Goal: Task Accomplishment & Management: Use online tool/utility

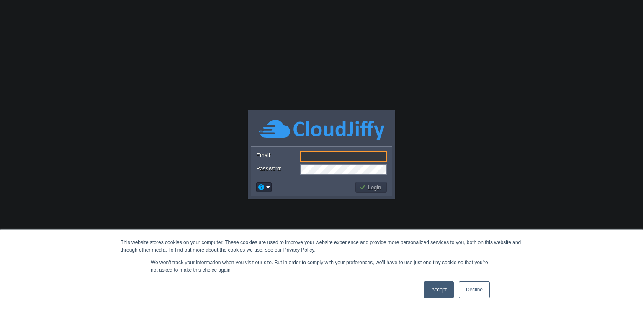
click at [440, 294] on link "Accept" at bounding box center [439, 289] width 30 height 17
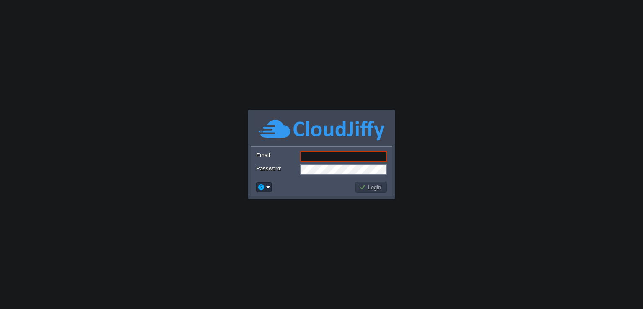
click at [322, 154] on input "Email:" at bounding box center [343, 156] width 87 height 11
click at [350, 260] on body "This website stores cookies on your computer. These cookies are used to improve…" at bounding box center [321, 154] width 643 height 309
click at [321, 156] on input "Email:" at bounding box center [343, 156] width 87 height 11
type input "[EMAIL_ADDRESS][DOMAIN_NAME]"
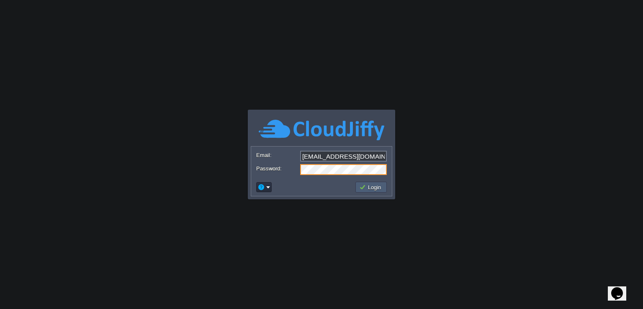
click at [376, 183] on td "Login" at bounding box center [370, 187] width 31 height 11
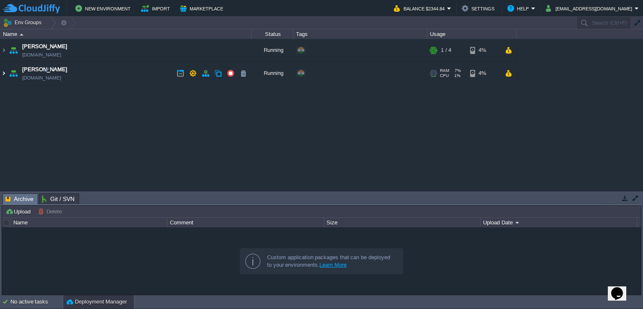
click at [5, 72] on img at bounding box center [3, 73] width 7 height 23
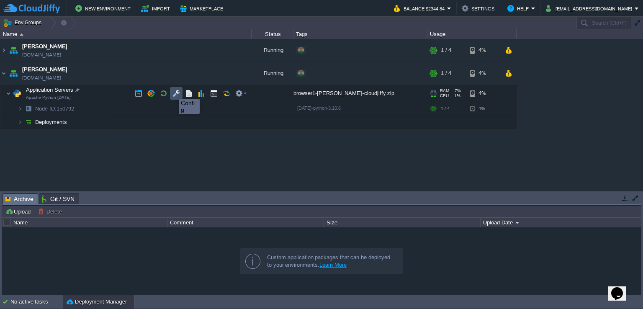
click at [173, 91] on button "button" at bounding box center [177, 94] width 8 height 8
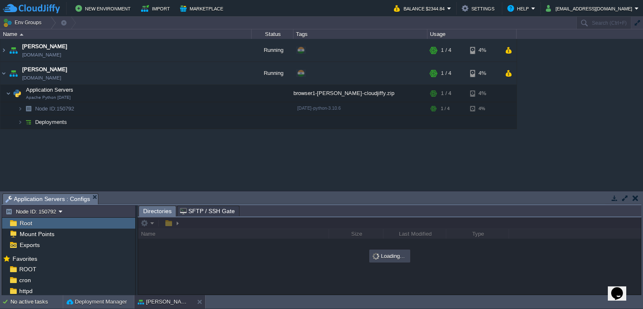
click at [624, 198] on button "button" at bounding box center [625, 198] width 8 height 8
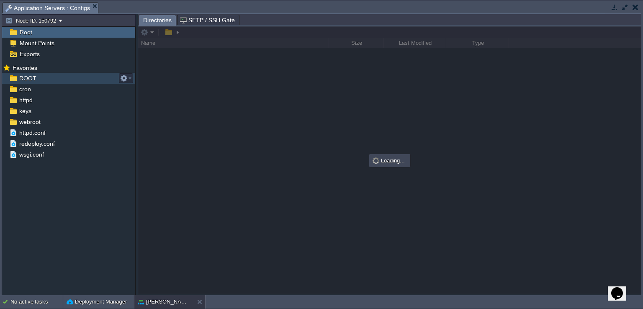
click at [30, 78] on span "ROOT" at bounding box center [28, 79] width 20 height 8
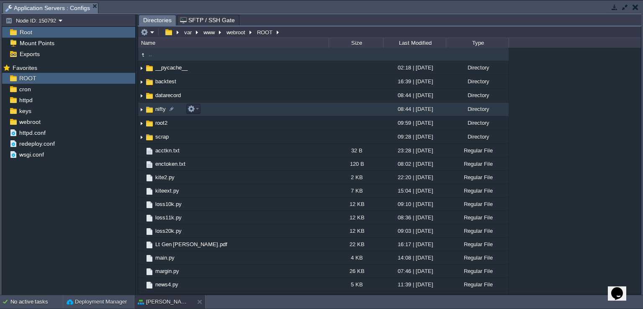
click at [141, 109] on img at bounding box center [141, 109] width 7 height 13
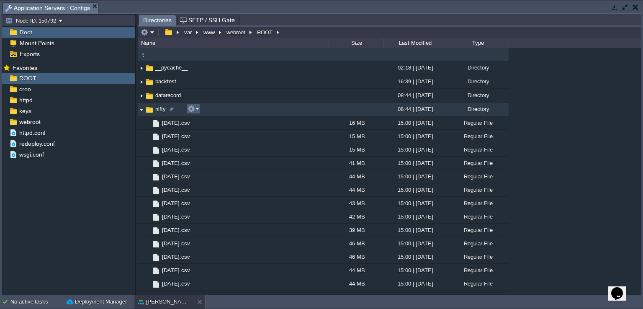
click at [198, 108] on em at bounding box center [193, 109] width 11 height 8
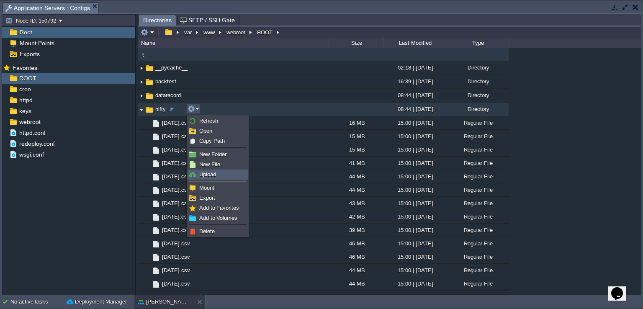
click at [216, 175] on span "Upload" at bounding box center [207, 174] width 17 height 6
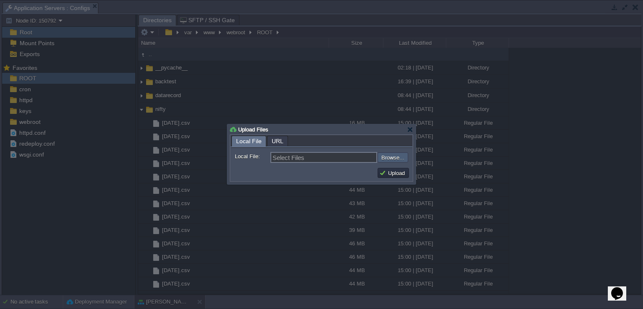
click at [392, 156] on input "file" at bounding box center [355, 157] width 106 height 10
type input "C:\fakepath\app.py"
type input "app.py"
click at [394, 172] on button "Upload" at bounding box center [393, 173] width 28 height 8
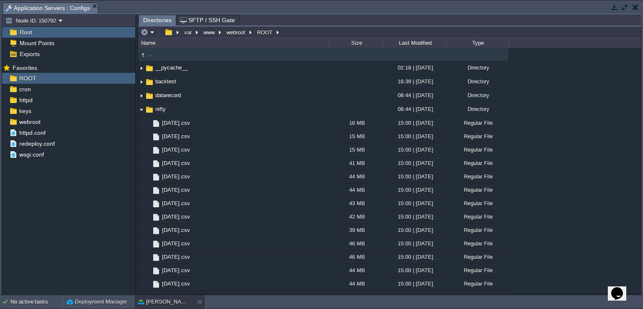
click at [635, 6] on button "button" at bounding box center [636, 7] width 6 height 8
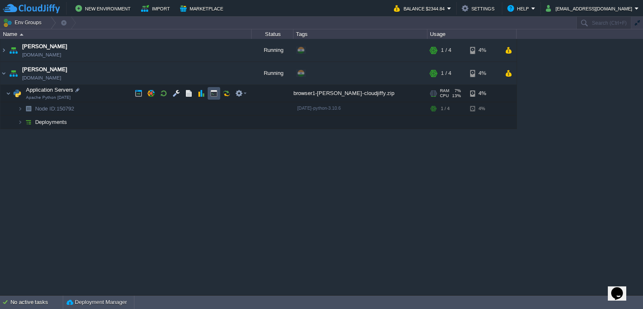
click at [211, 93] on button "button" at bounding box center [214, 94] width 8 height 8
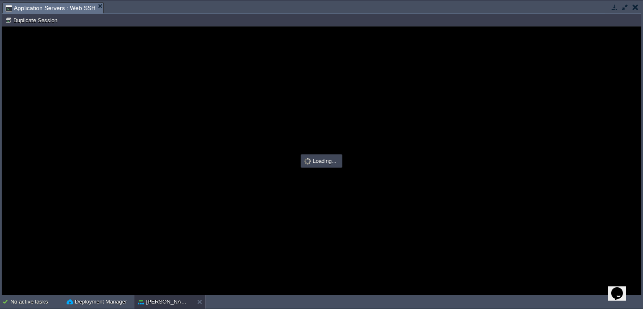
type input "#000000"
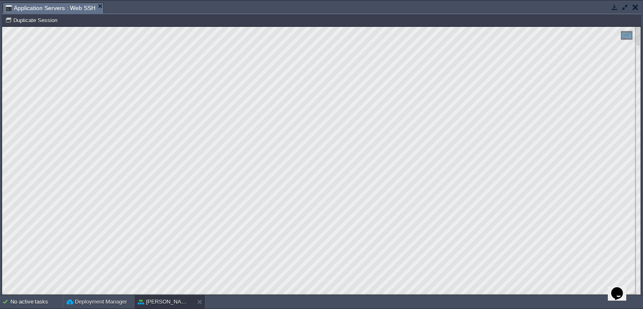
click at [624, 5] on button "button" at bounding box center [625, 7] width 8 height 8
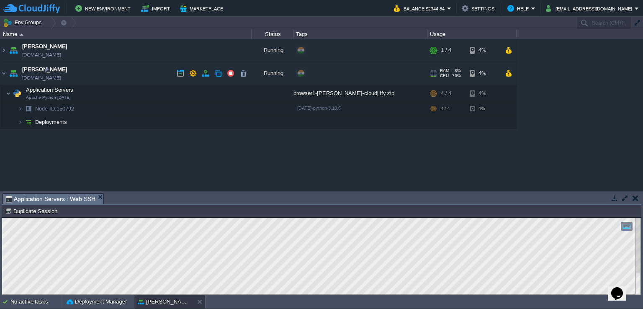
click at [31, 77] on link "[DOMAIN_NAME]" at bounding box center [41, 78] width 39 height 8
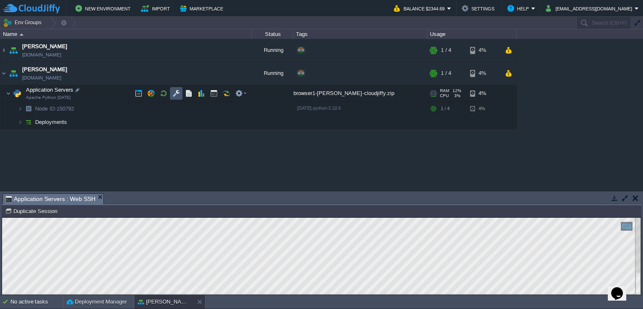
click at [178, 93] on button "button" at bounding box center [177, 94] width 8 height 8
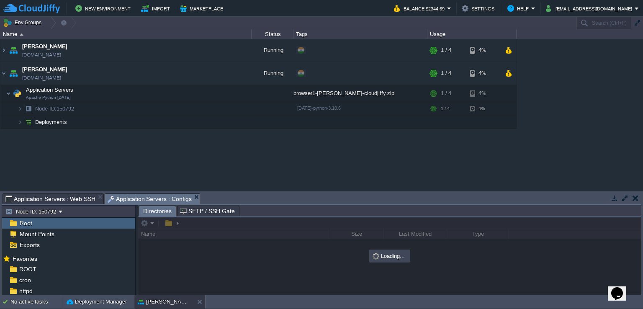
click at [620, 198] on td at bounding box center [625, 198] width 10 height 10
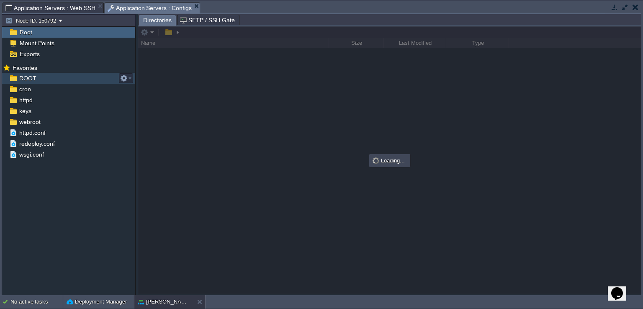
click at [57, 81] on div "ROOT" at bounding box center [68, 78] width 133 height 11
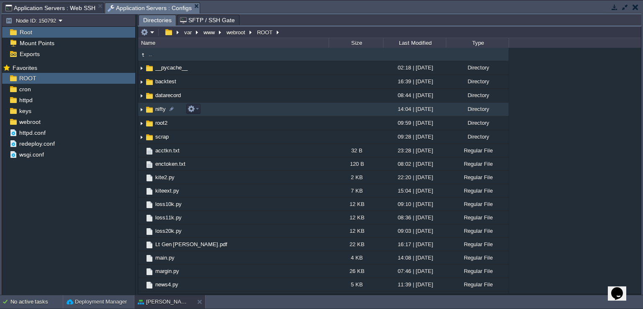
click at [141, 110] on img at bounding box center [141, 109] width 7 height 13
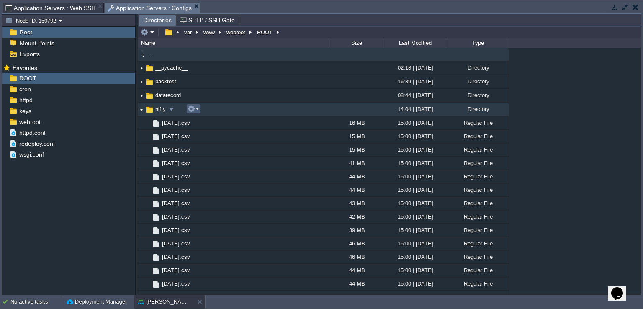
click at [193, 111] on button "button" at bounding box center [192, 109] width 8 height 8
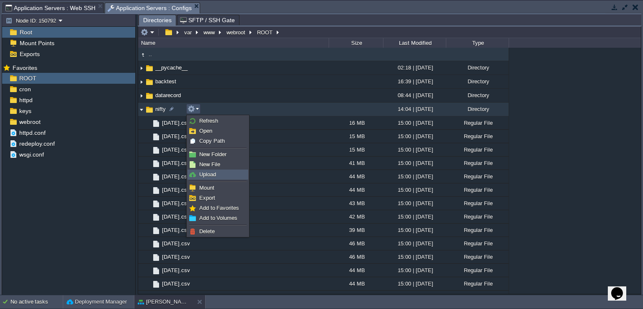
click at [211, 175] on span "Upload" at bounding box center [207, 174] width 17 height 6
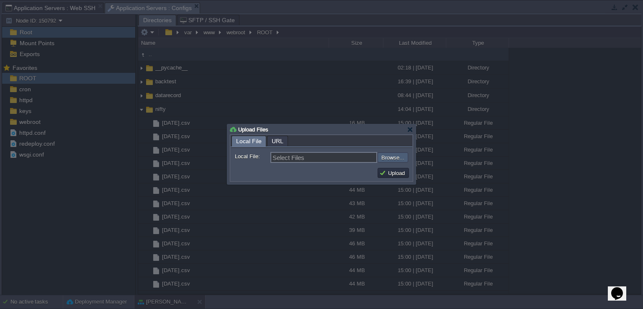
click at [393, 153] on input "file" at bounding box center [355, 157] width 106 height 10
type input "C:\fakepath\app.py"
type input "app.py, Procfile"
click at [394, 173] on button "Upload" at bounding box center [393, 173] width 28 height 8
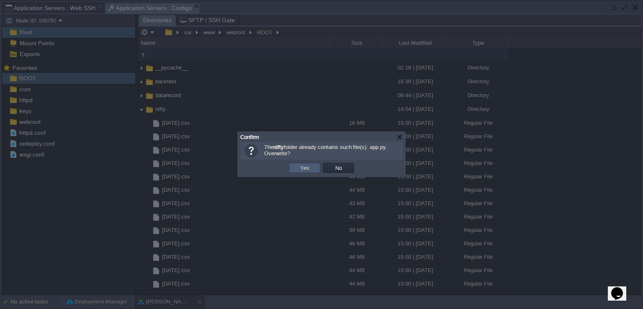
click at [305, 167] on button "Yes" at bounding box center [305, 168] width 14 height 8
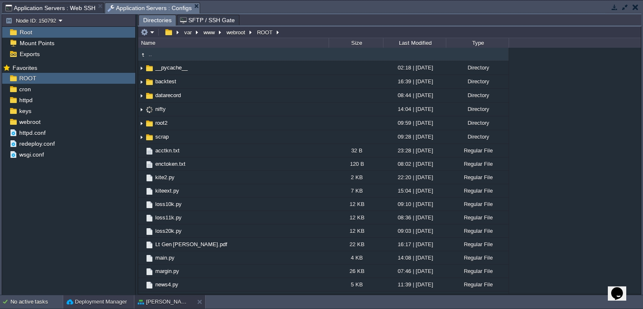
click at [107, 302] on button "Deployment Manager" at bounding box center [97, 302] width 60 height 8
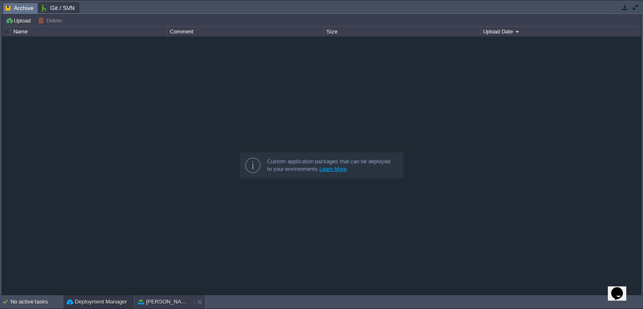
click at [151, 304] on button "[PERSON_NAME]" at bounding box center [164, 302] width 53 height 8
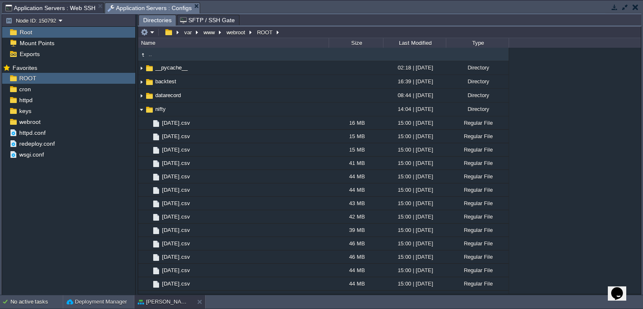
click at [55, 7] on span "Application Servers : Web SSH" at bounding box center [50, 8] width 90 height 10
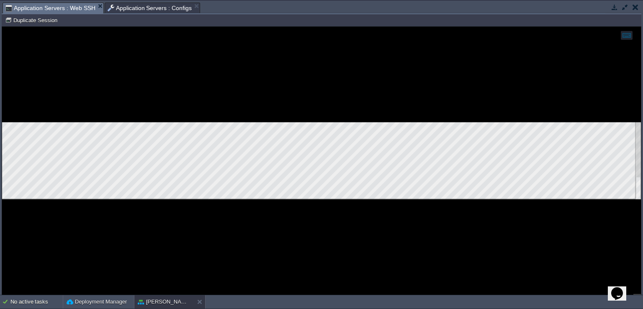
click at [334, 199] on div at bounding box center [321, 160] width 639 height 77
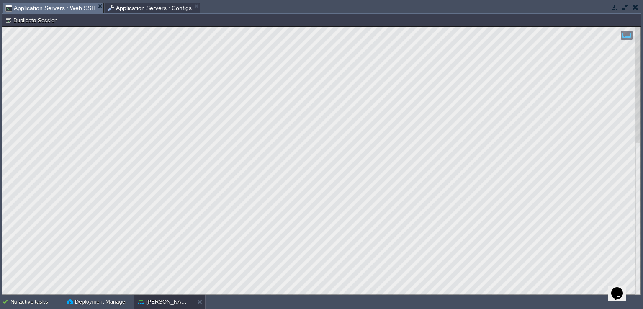
click at [2, 27] on html "Copy: Ctrl + Shift + C Paste: Ctrl + V Settings: Ctrl + Shift + Alt 0" at bounding box center [321, 27] width 639 height 0
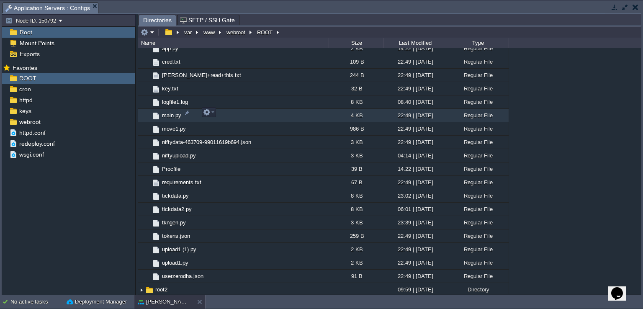
scroll to position [251, 0]
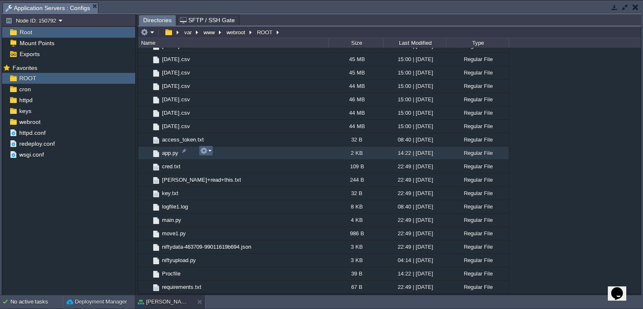
click at [209, 151] on em at bounding box center [205, 151] width 11 height 8
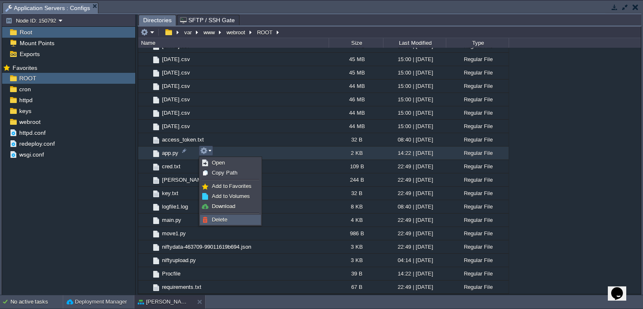
click at [226, 220] on span "Delete" at bounding box center [219, 219] width 15 height 6
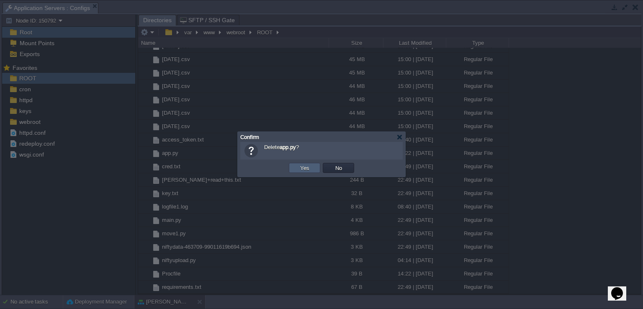
click at [308, 167] on button "Yes" at bounding box center [305, 168] width 14 height 8
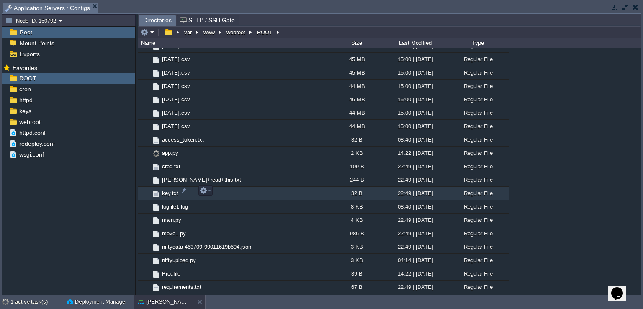
scroll to position [293, 0]
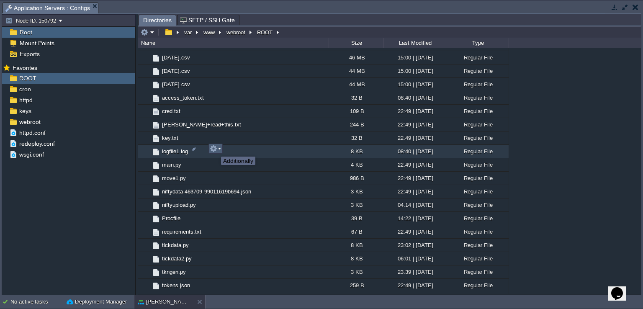
click at [215, 149] on button "button" at bounding box center [214, 149] width 8 height 8
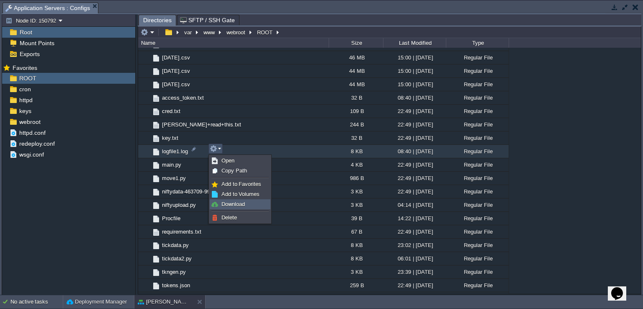
click at [233, 205] on span "Download" at bounding box center [232, 204] width 23 height 6
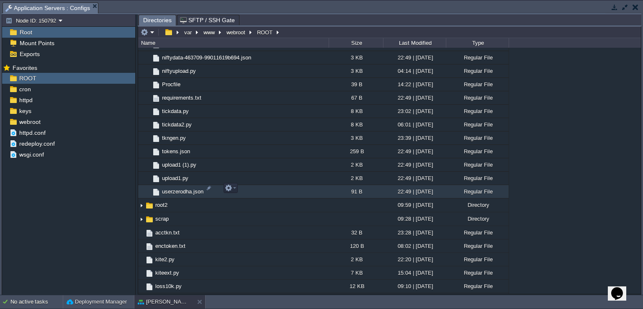
scroll to position [419, 0]
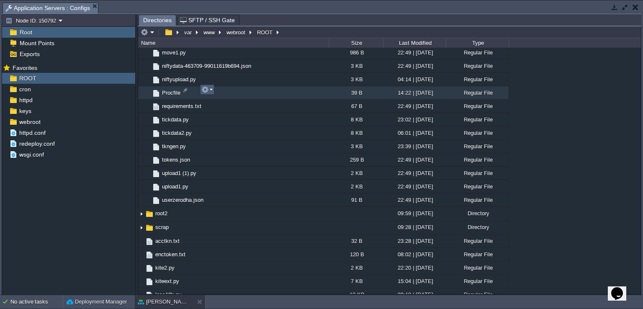
click at [209, 90] on em at bounding box center [206, 90] width 11 height 8
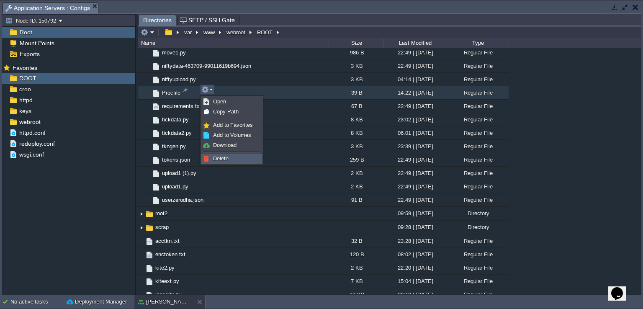
click at [224, 161] on span "Delete" at bounding box center [220, 158] width 15 height 6
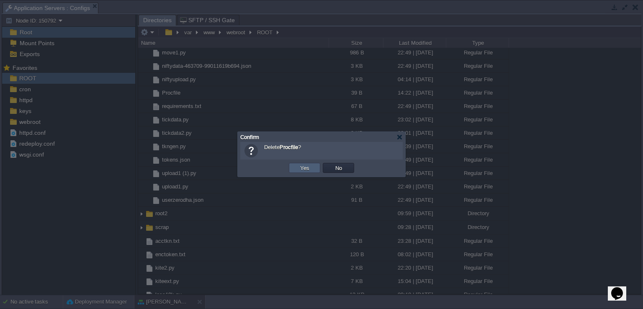
click at [303, 165] on button "Yes" at bounding box center [305, 168] width 14 height 8
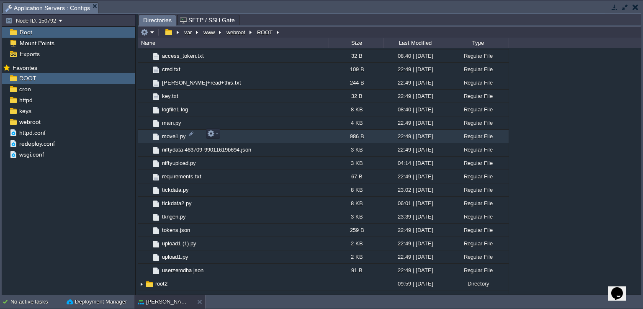
scroll to position [293, 0]
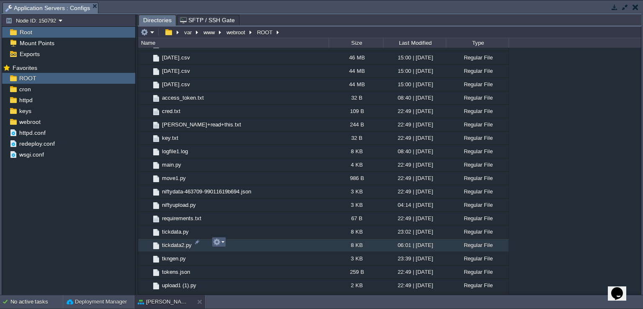
click at [218, 246] on button "button" at bounding box center [217, 242] width 8 height 8
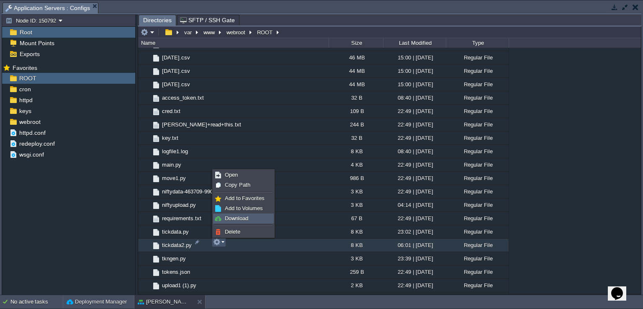
click at [243, 218] on span "Download" at bounding box center [236, 218] width 23 height 6
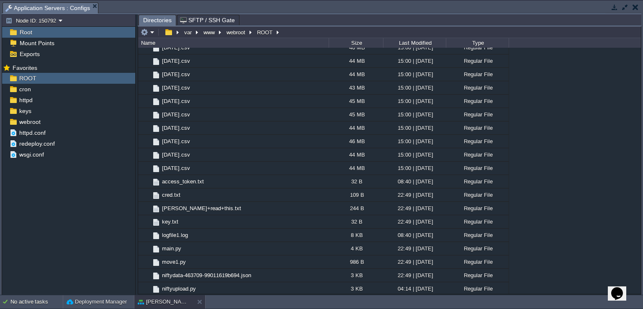
scroll to position [42, 0]
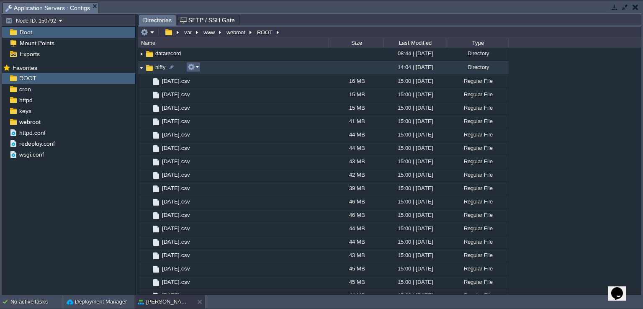
click at [198, 66] on em at bounding box center [193, 67] width 11 height 8
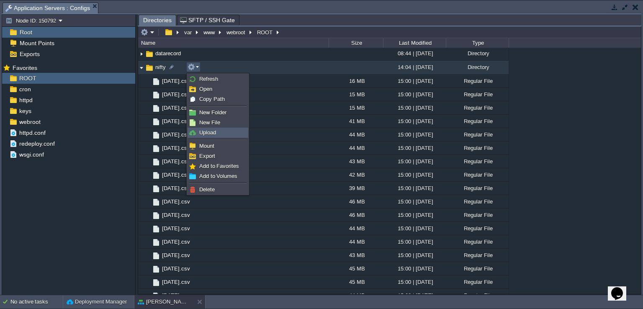
click at [222, 131] on link "Upload" at bounding box center [218, 132] width 60 height 9
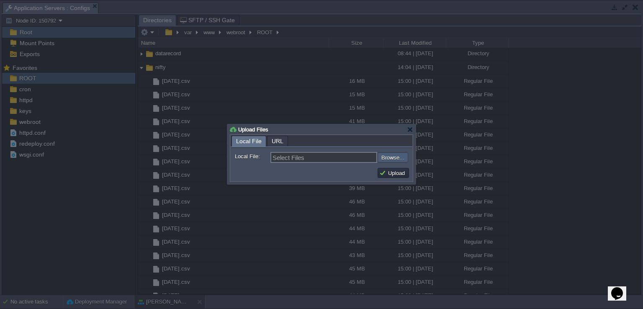
click at [389, 155] on input "file" at bounding box center [355, 157] width 106 height 10
type input "C:\fakepath\tickdata2.py"
type input "tickdata2.py"
click at [395, 175] on button "Upload" at bounding box center [393, 173] width 28 height 8
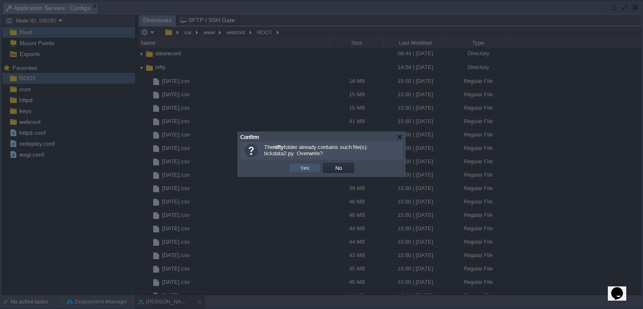
click at [300, 167] on button "Yes" at bounding box center [305, 168] width 14 height 8
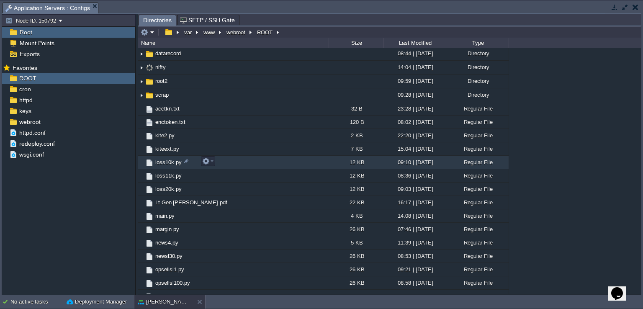
scroll to position [0, 0]
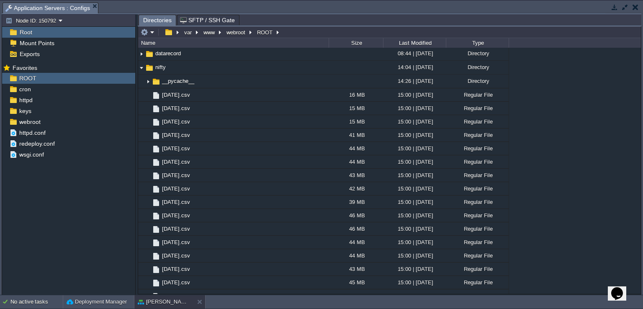
click at [624, 9] on button "button" at bounding box center [625, 7] width 8 height 8
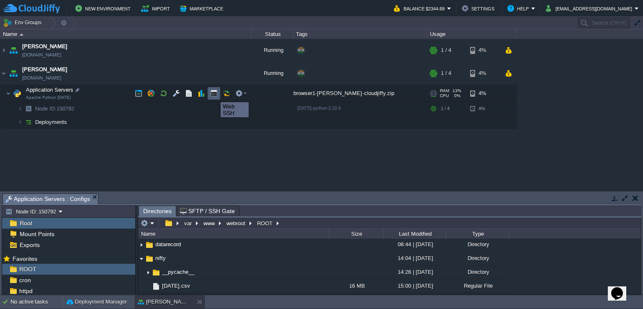
click at [214, 95] on button "button" at bounding box center [214, 94] width 8 height 8
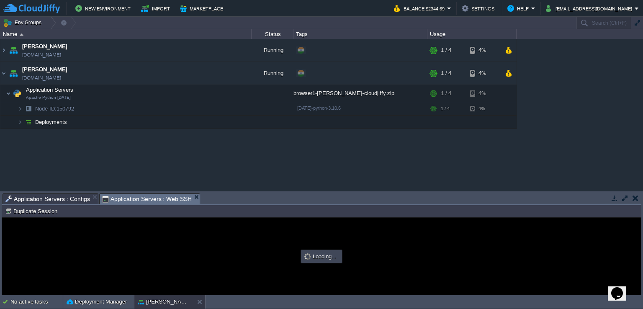
click at [627, 197] on button "button" at bounding box center [625, 198] width 8 height 8
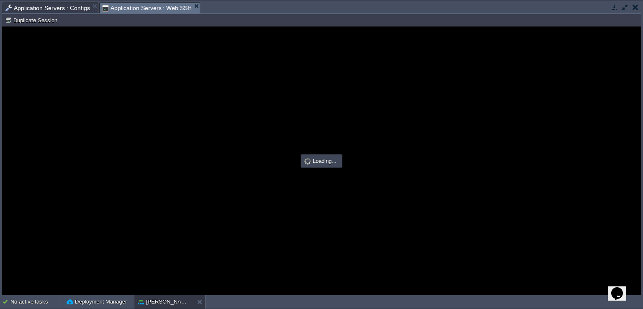
type input "#000000"
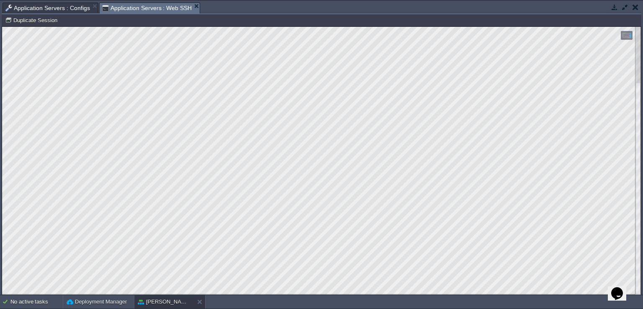
click at [68, 10] on span "Application Servers : Configs" at bounding box center [47, 8] width 85 height 10
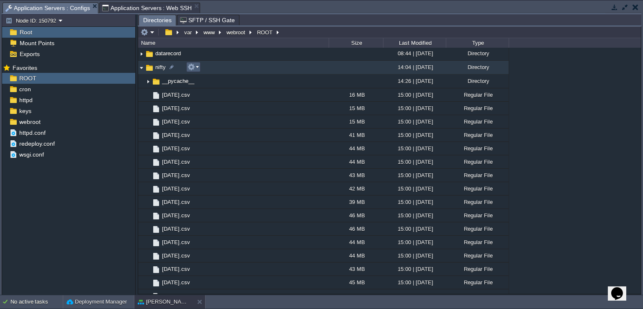
click at [196, 67] on em at bounding box center [193, 67] width 11 height 8
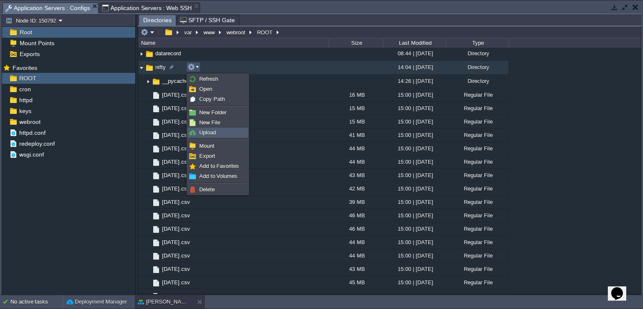
click at [215, 134] on span "Upload" at bounding box center [207, 132] width 17 height 6
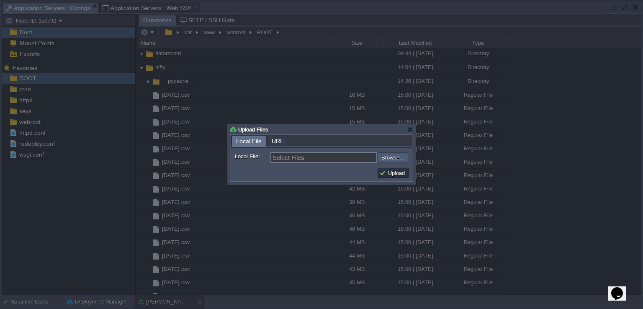
click at [398, 154] on input "file" at bounding box center [355, 157] width 106 height 10
type input "C:\fakepath\tickdata2.py"
type input "tickdata2.py"
click at [392, 175] on button "Upload" at bounding box center [393, 173] width 28 height 8
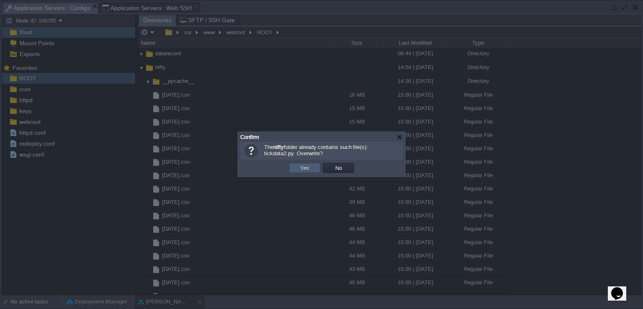
click at [298, 170] on button "Yes" at bounding box center [305, 168] width 14 height 8
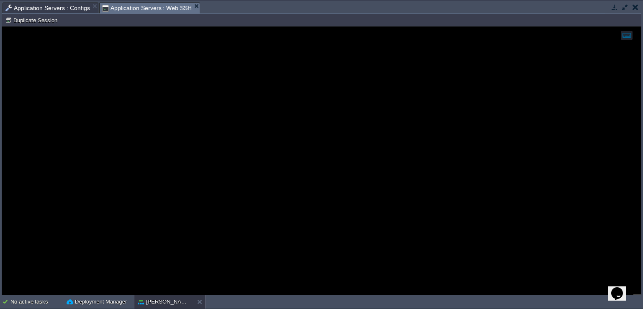
click at [140, 11] on span "Application Servers : Web SSH" at bounding box center [147, 8] width 90 height 10
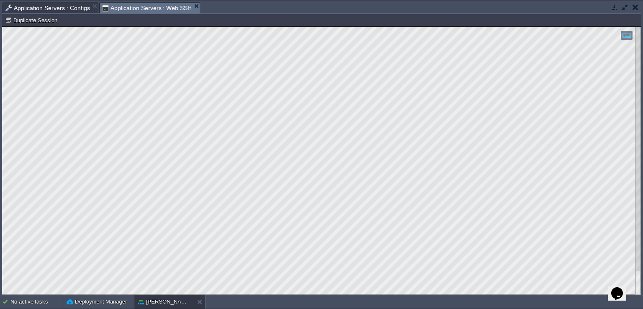
click at [636, 7] on button "button" at bounding box center [636, 7] width 6 height 8
